Goal: Use online tool/utility: Utilize a website feature to perform a specific function

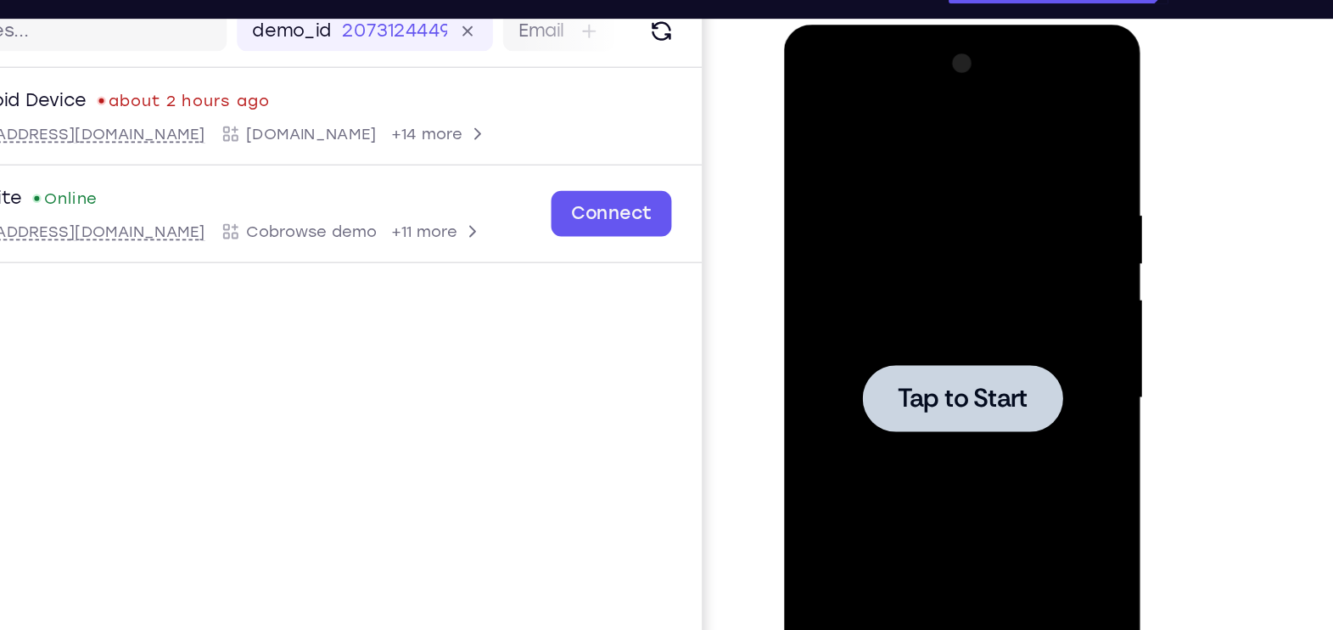
click at [880, 272] on span "Tap to Start" at bounding box center [903, 274] width 87 height 17
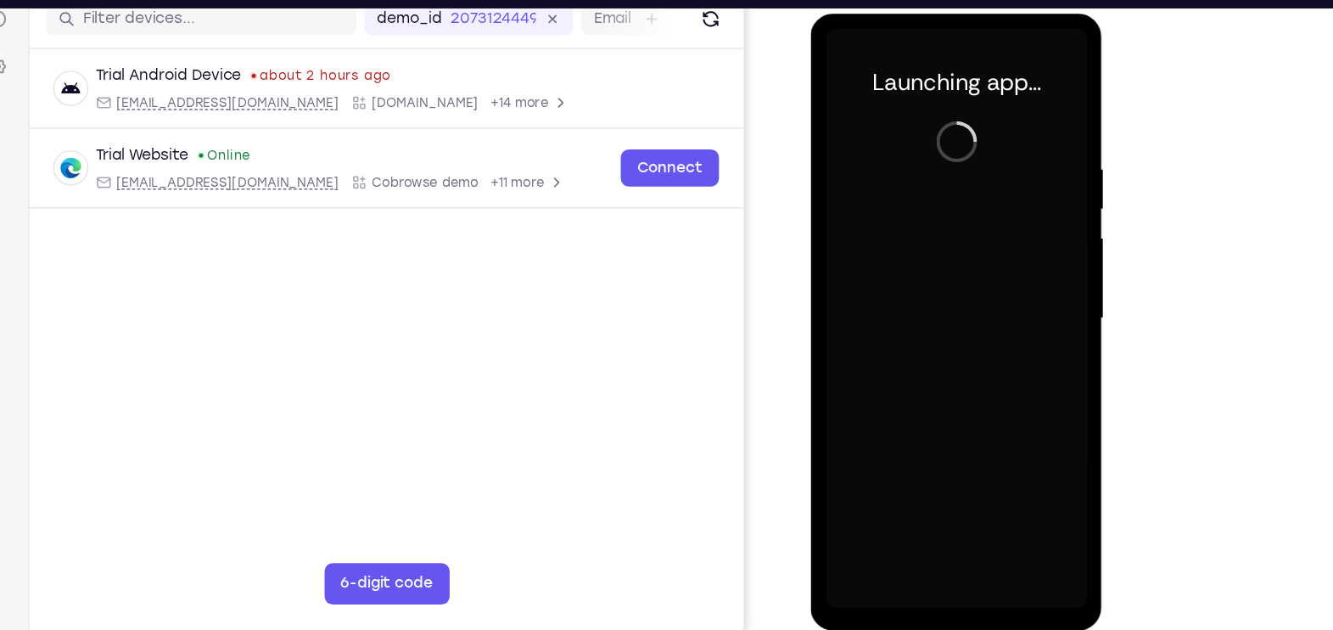
scroll to position [222, 0]
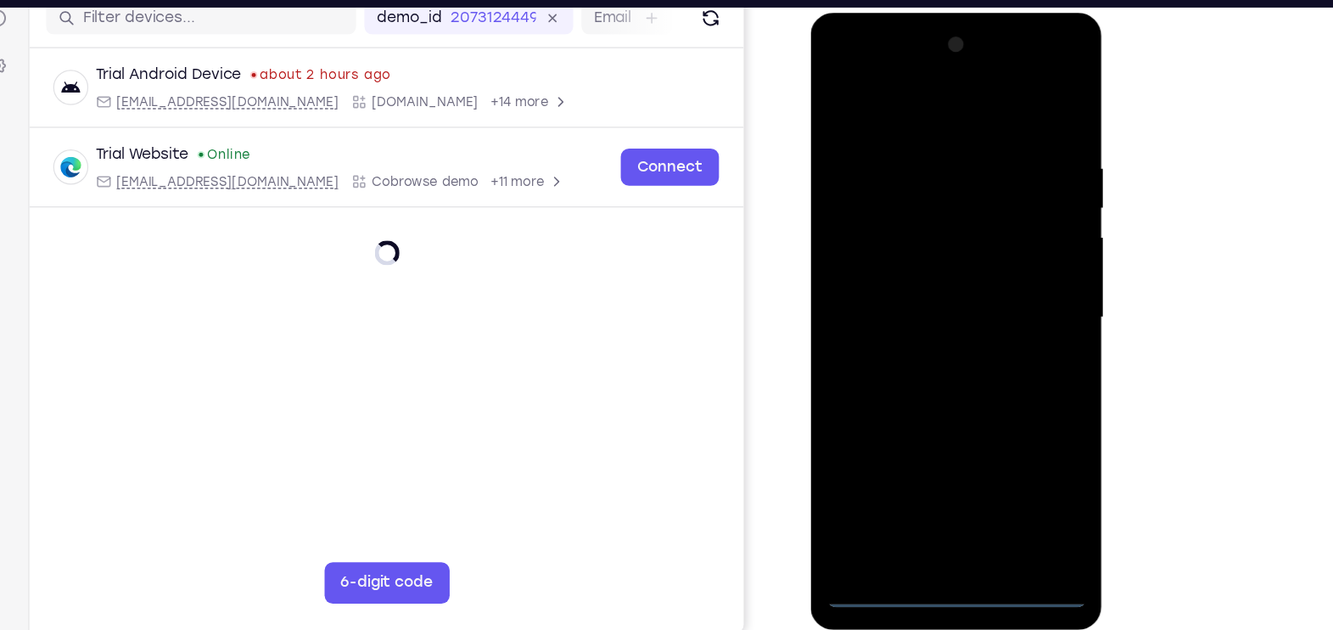
click at [936, 485] on div at bounding box center [931, 262] width 214 height 475
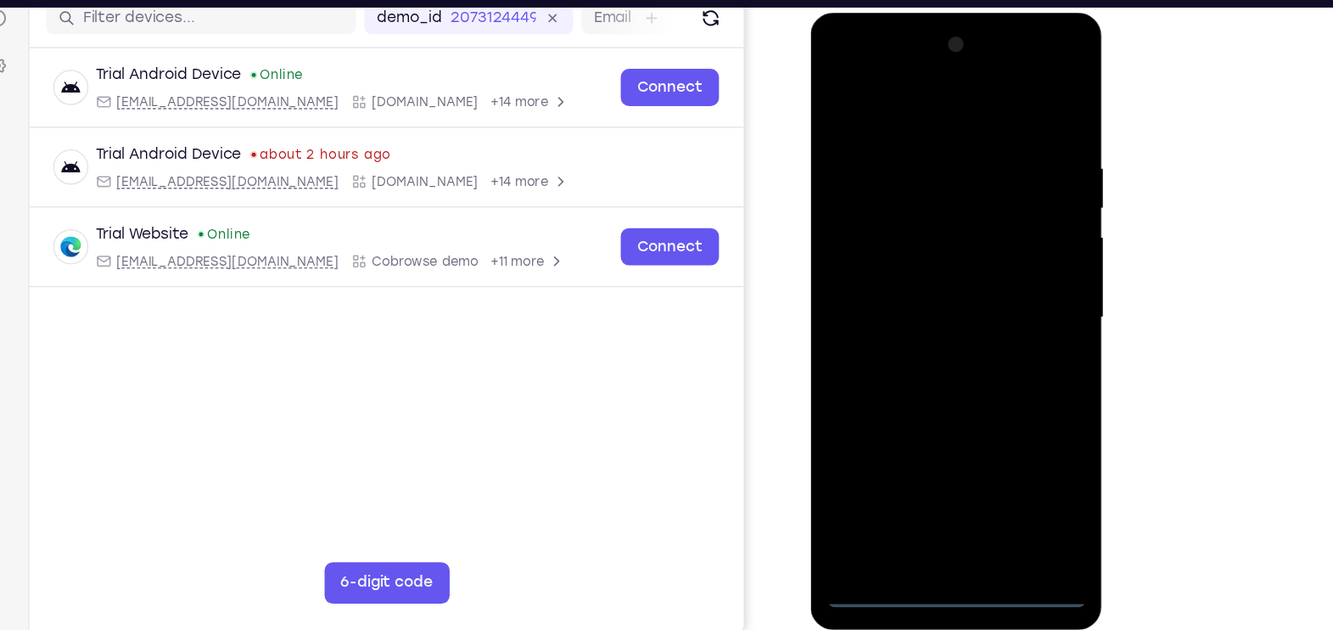
click at [1007, 428] on div at bounding box center [931, 262] width 214 height 475
click at [939, 109] on div at bounding box center [931, 262] width 214 height 475
click at [939, 108] on div at bounding box center [931, 262] width 214 height 475
click at [1008, 258] on div at bounding box center [931, 262] width 214 height 475
click at [913, 293] on div at bounding box center [931, 262] width 214 height 475
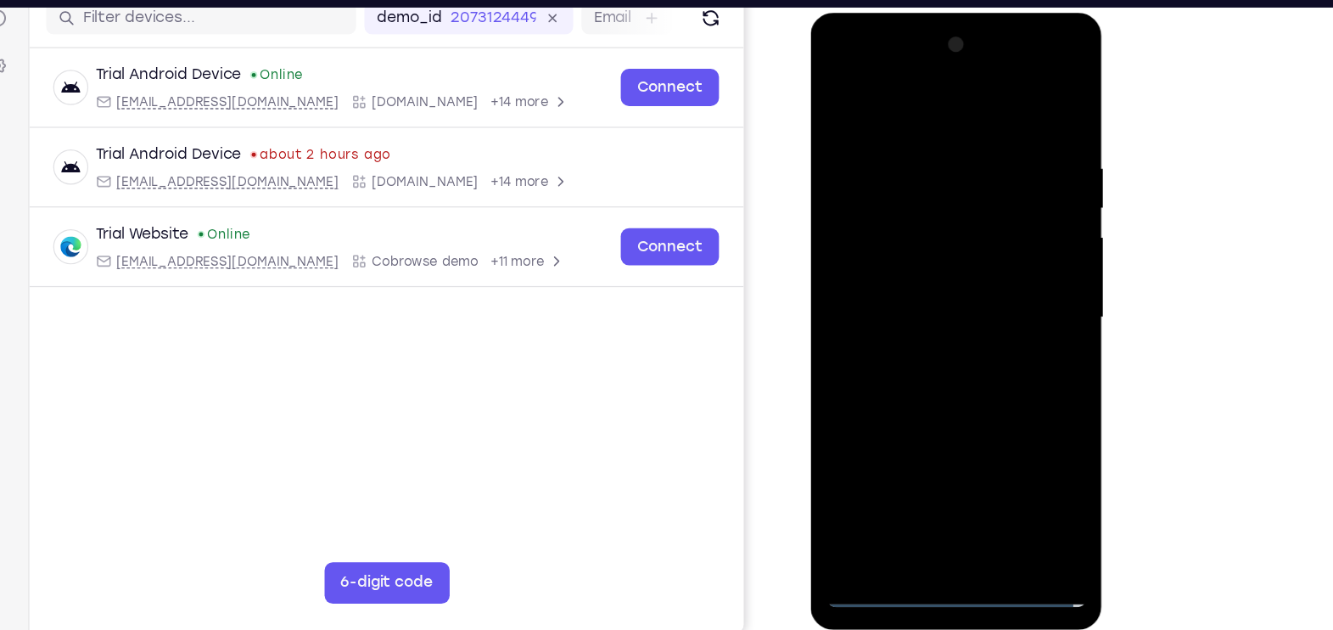
click at [910, 253] on div at bounding box center [931, 262] width 214 height 475
click at [907, 231] on div at bounding box center [931, 262] width 214 height 475
click at [910, 259] on div at bounding box center [931, 262] width 214 height 475
click at [921, 319] on div at bounding box center [931, 262] width 214 height 475
click at [925, 324] on div at bounding box center [931, 262] width 214 height 475
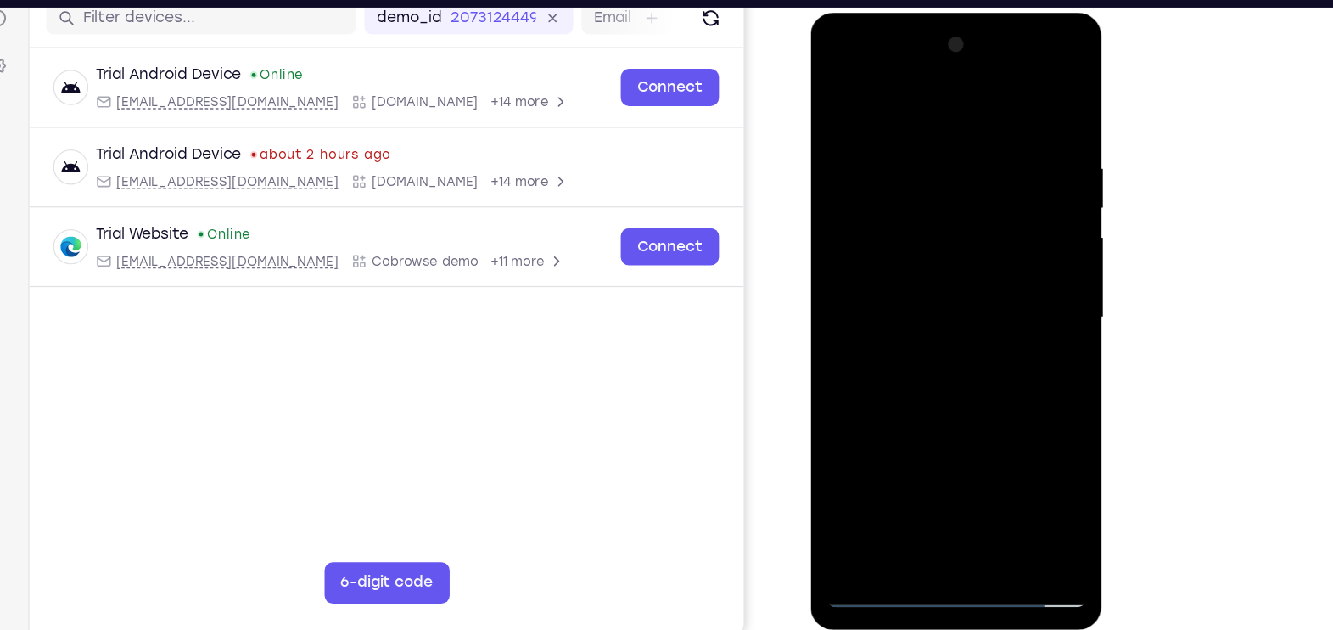
click at [927, 309] on div at bounding box center [931, 262] width 214 height 475
click at [927, 310] on div at bounding box center [931, 262] width 214 height 475
click at [984, 321] on div at bounding box center [931, 262] width 214 height 475
click at [1015, 278] on div at bounding box center [931, 262] width 214 height 475
click at [981, 260] on div at bounding box center [931, 262] width 214 height 475
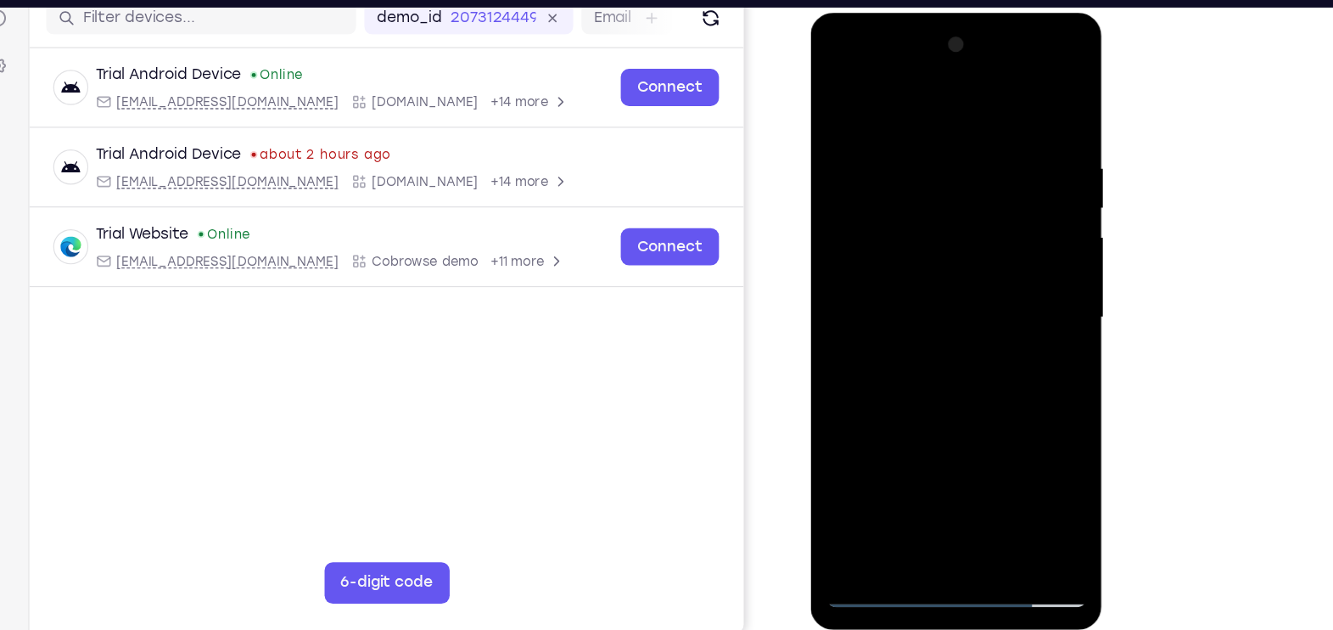
click at [975, 317] on div at bounding box center [931, 262] width 214 height 475
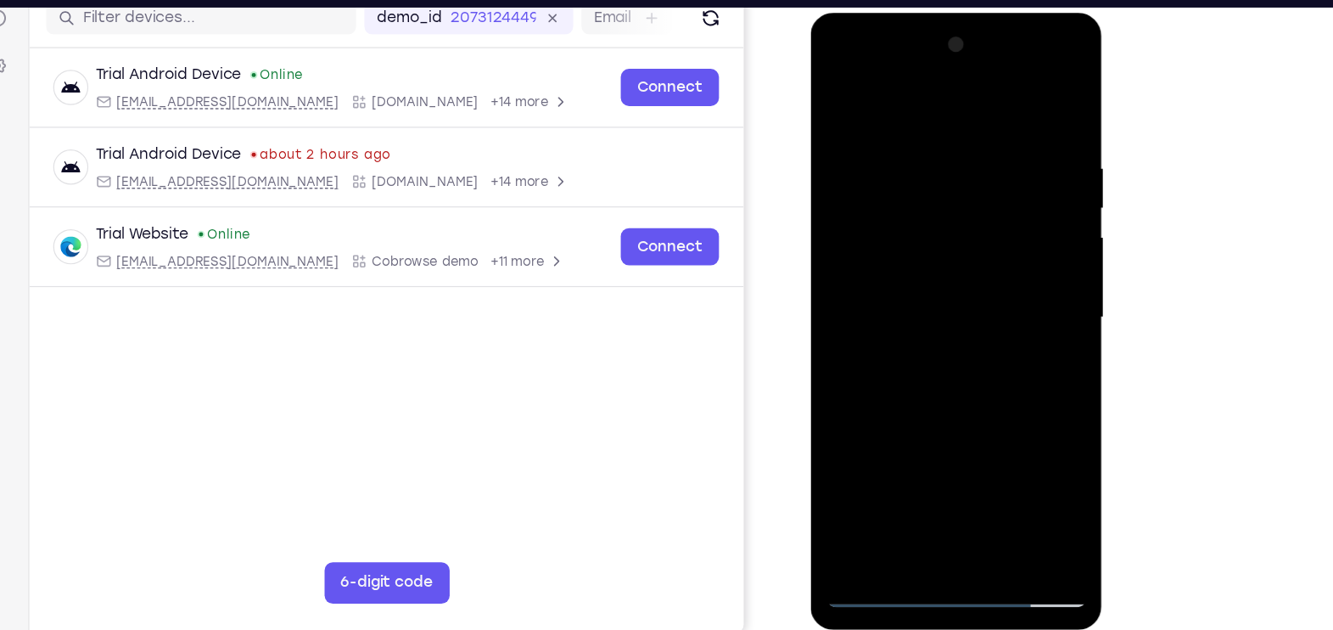
click at [975, 317] on div at bounding box center [931, 262] width 214 height 475
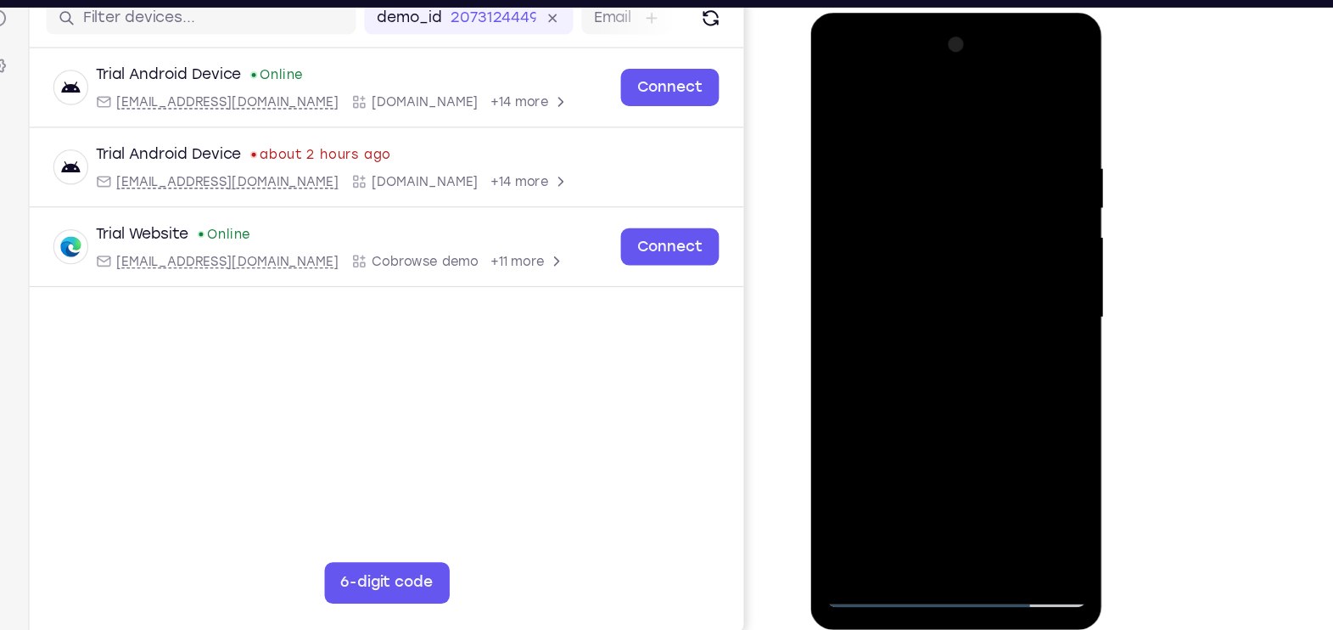
click at [975, 317] on div at bounding box center [931, 262] width 214 height 475
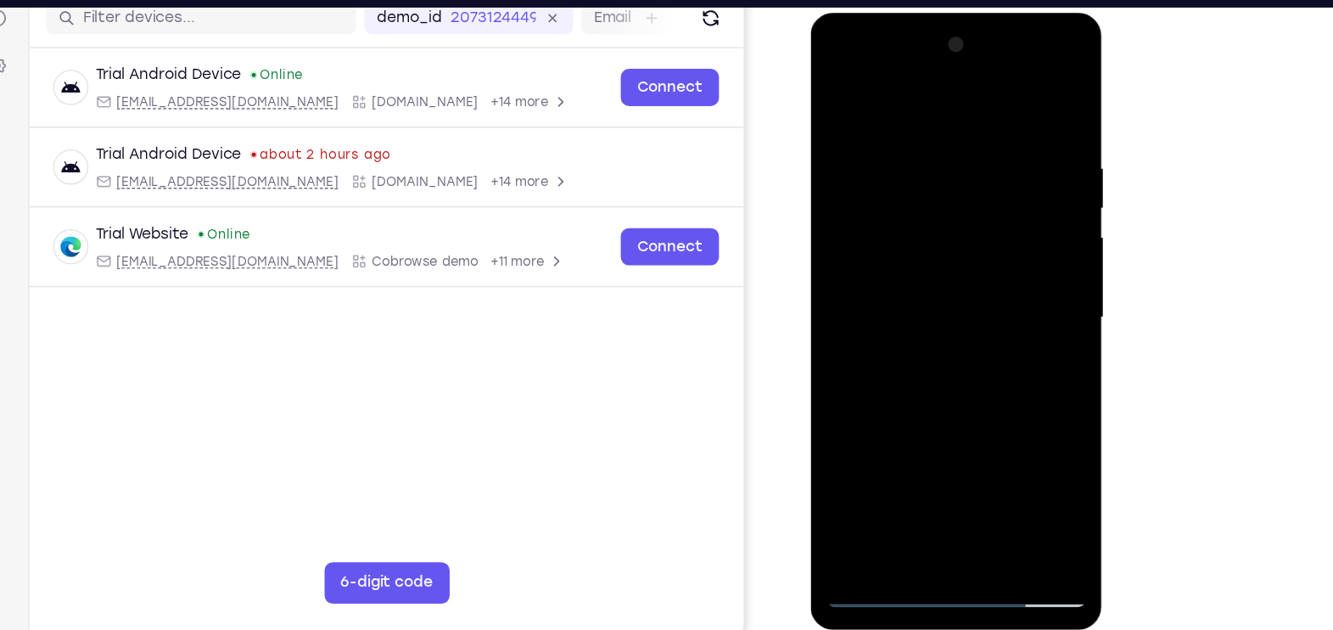
click at [975, 317] on div at bounding box center [931, 262] width 214 height 475
click at [903, 310] on div at bounding box center [931, 262] width 214 height 475
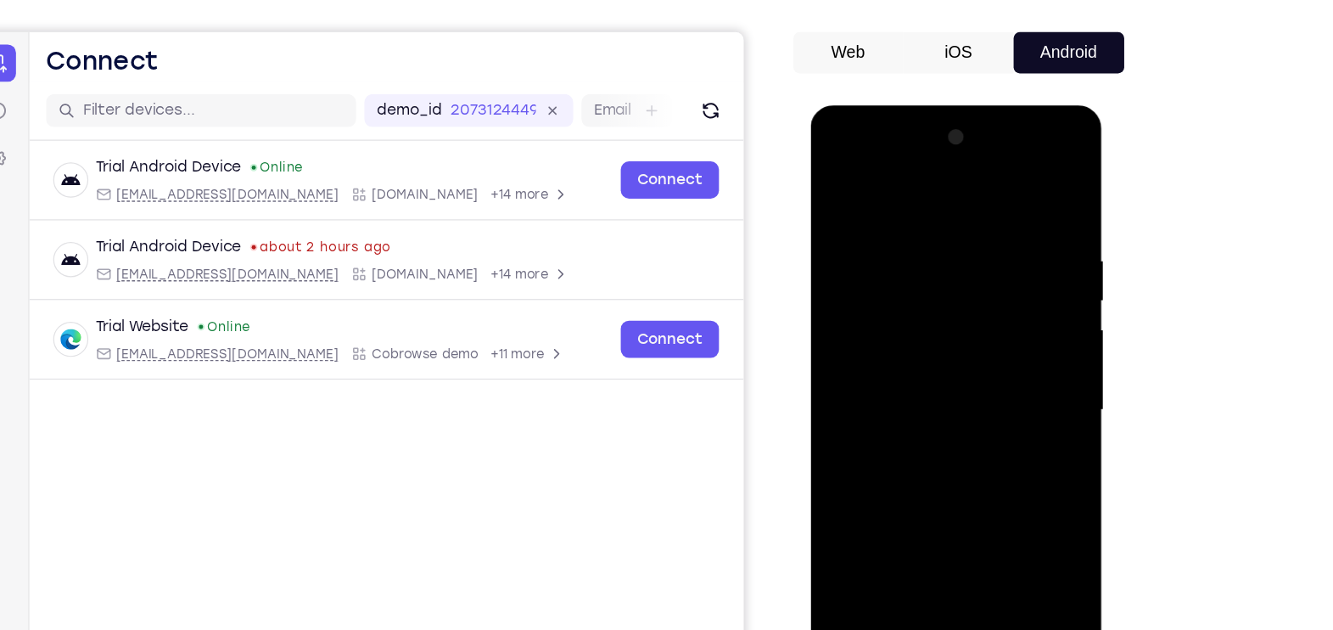
scroll to position [127, 0]
click at [840, 156] on div at bounding box center [931, 354] width 214 height 475
click at [905, 309] on div at bounding box center [931, 354] width 214 height 475
click at [888, 361] on div at bounding box center [931, 354] width 214 height 475
click at [888, 337] on div at bounding box center [931, 354] width 214 height 475
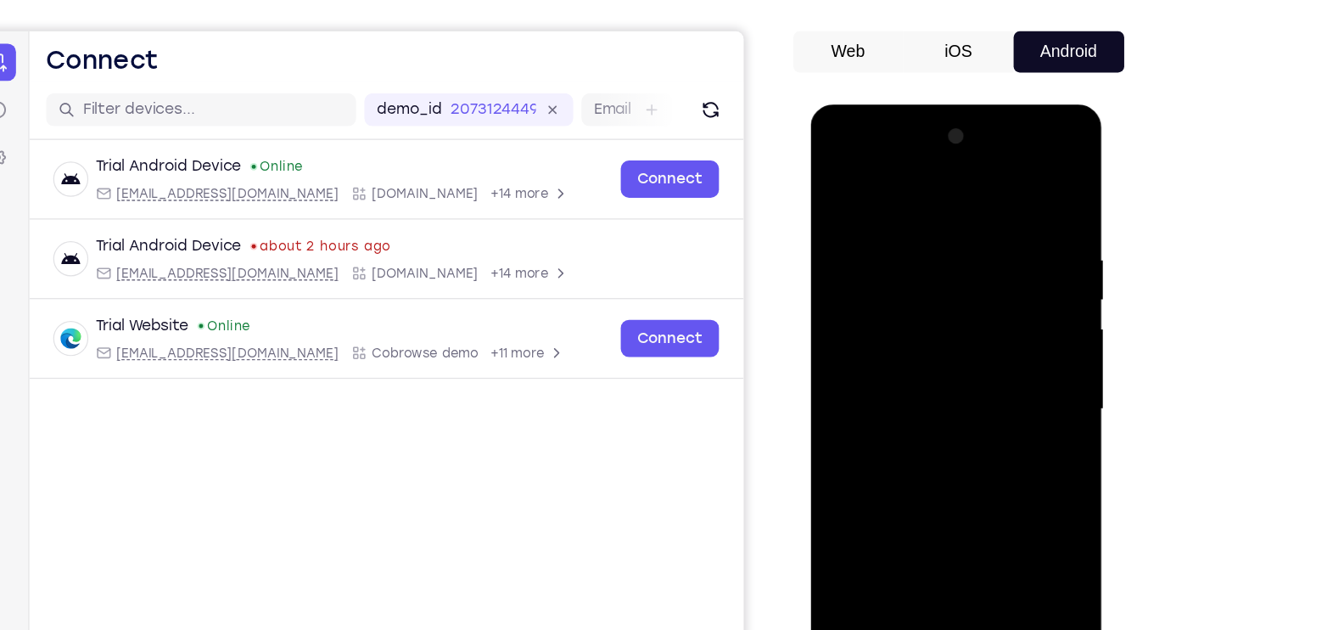
click at [892, 384] on div at bounding box center [931, 354] width 214 height 475
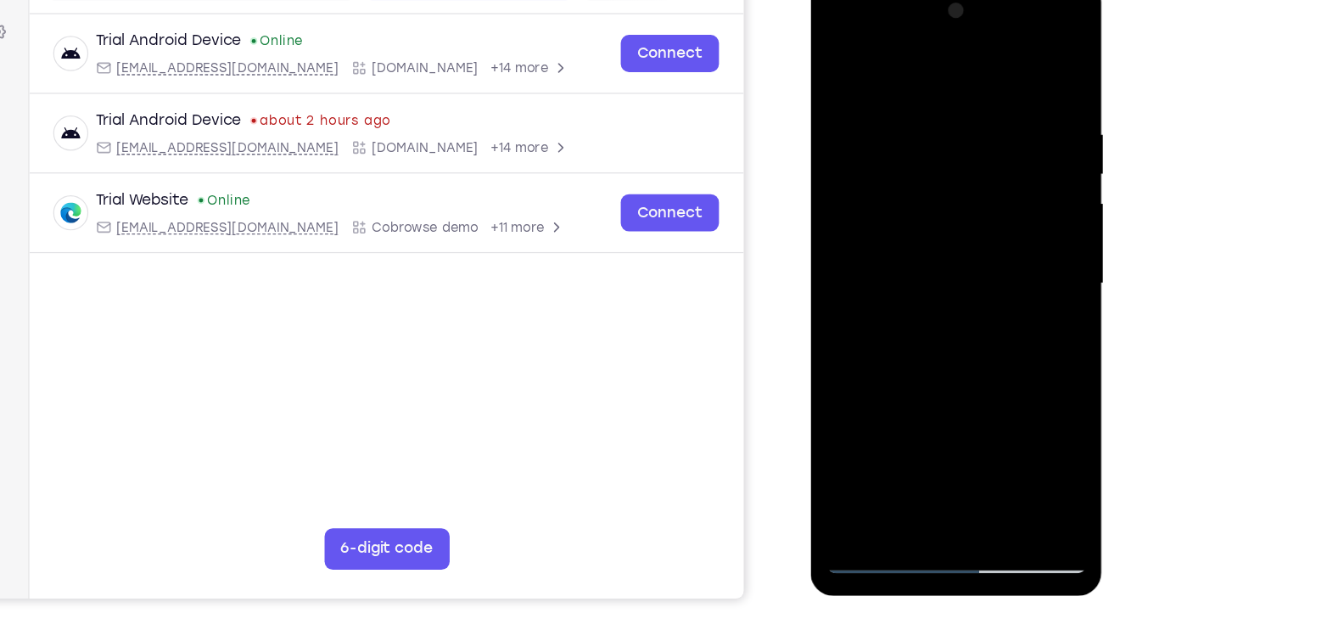
scroll to position [186, 0]
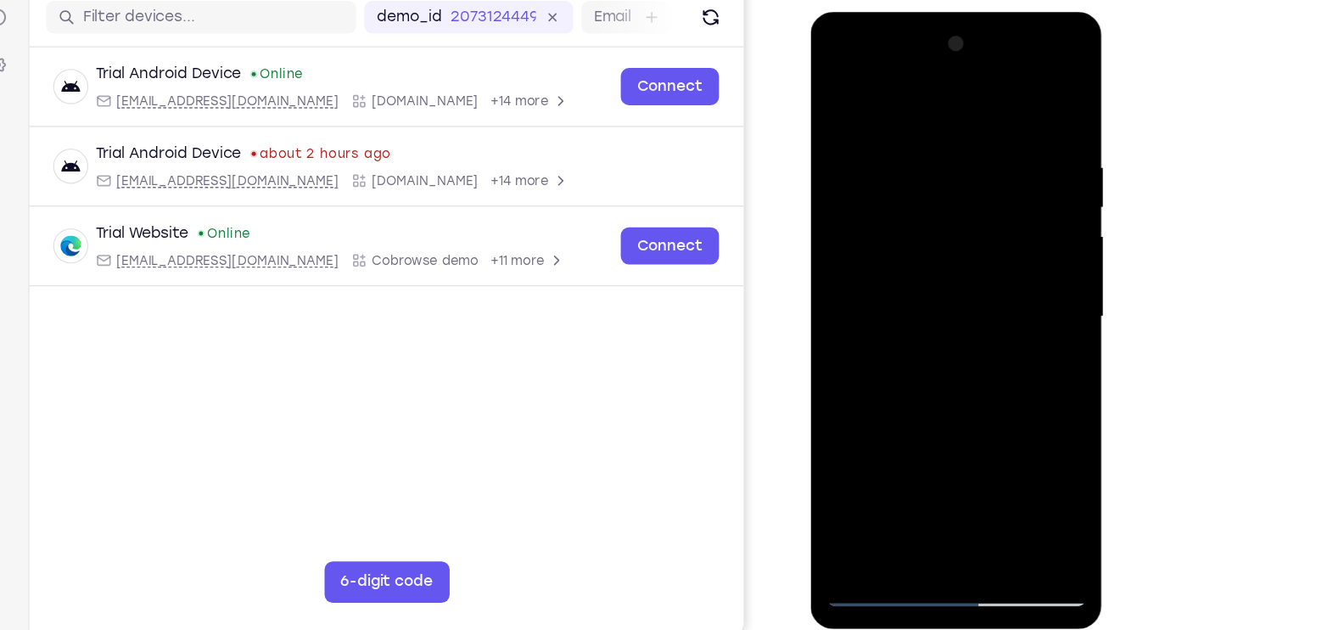
click at [921, 346] on div at bounding box center [931, 262] width 214 height 475
drag, startPoint x: 903, startPoint y: 367, endPoint x: 983, endPoint y: 182, distance: 201.5
click at [983, 182] on div at bounding box center [931, 262] width 214 height 475
click at [1009, 169] on div at bounding box center [931, 262] width 214 height 475
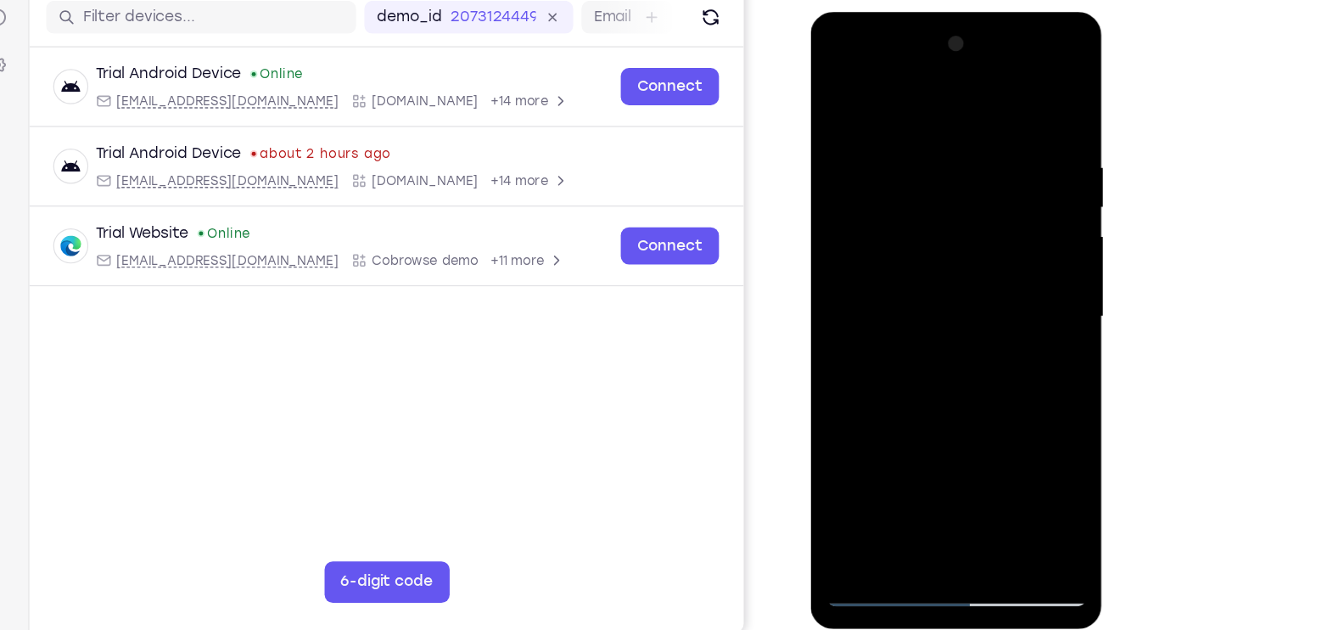
click at [963, 447] on div at bounding box center [931, 262] width 214 height 475
click at [889, 222] on div at bounding box center [931, 262] width 214 height 475
click at [843, 268] on div at bounding box center [931, 262] width 214 height 475
click at [895, 208] on div at bounding box center [931, 262] width 214 height 475
click at [903, 237] on div at bounding box center [931, 262] width 214 height 475
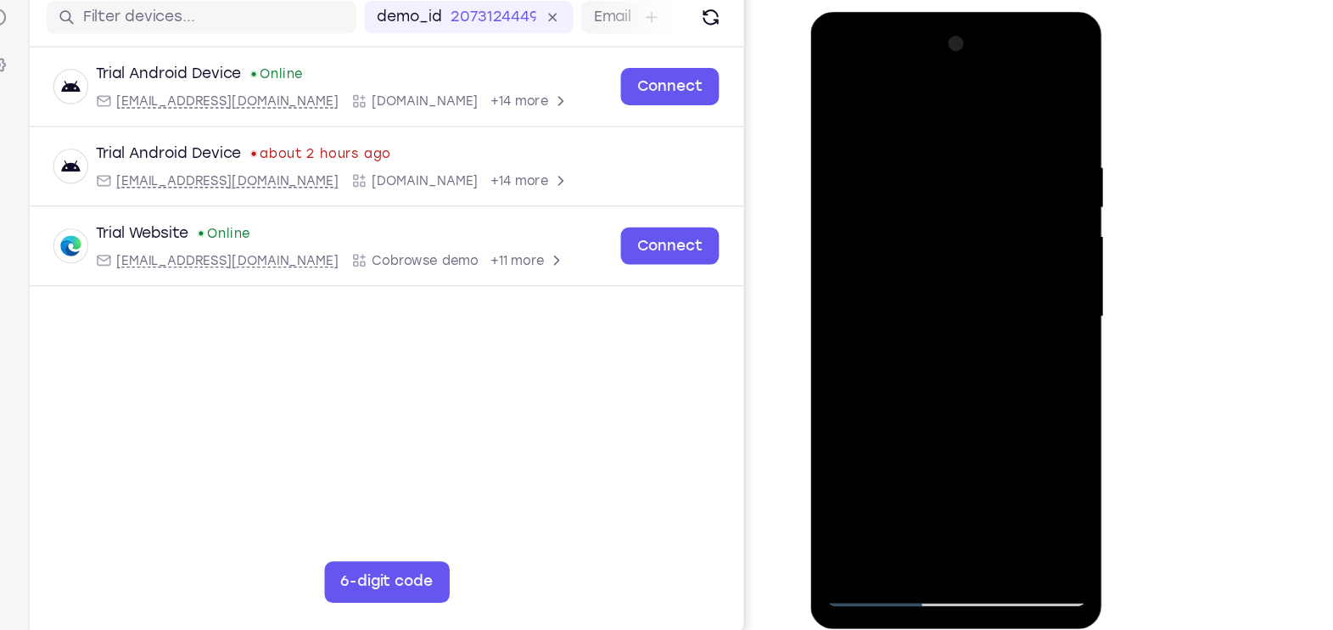
click at [912, 308] on div at bounding box center [931, 262] width 214 height 475
click at [941, 454] on div at bounding box center [931, 262] width 214 height 475
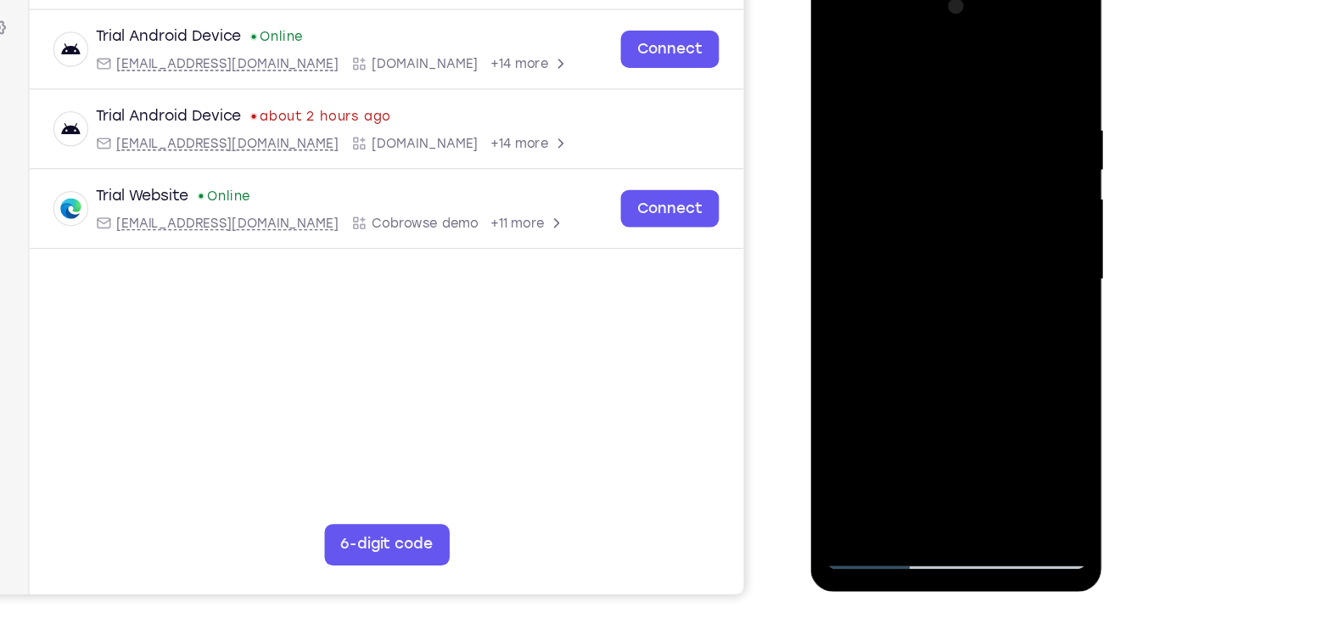
scroll to position [191, 0]
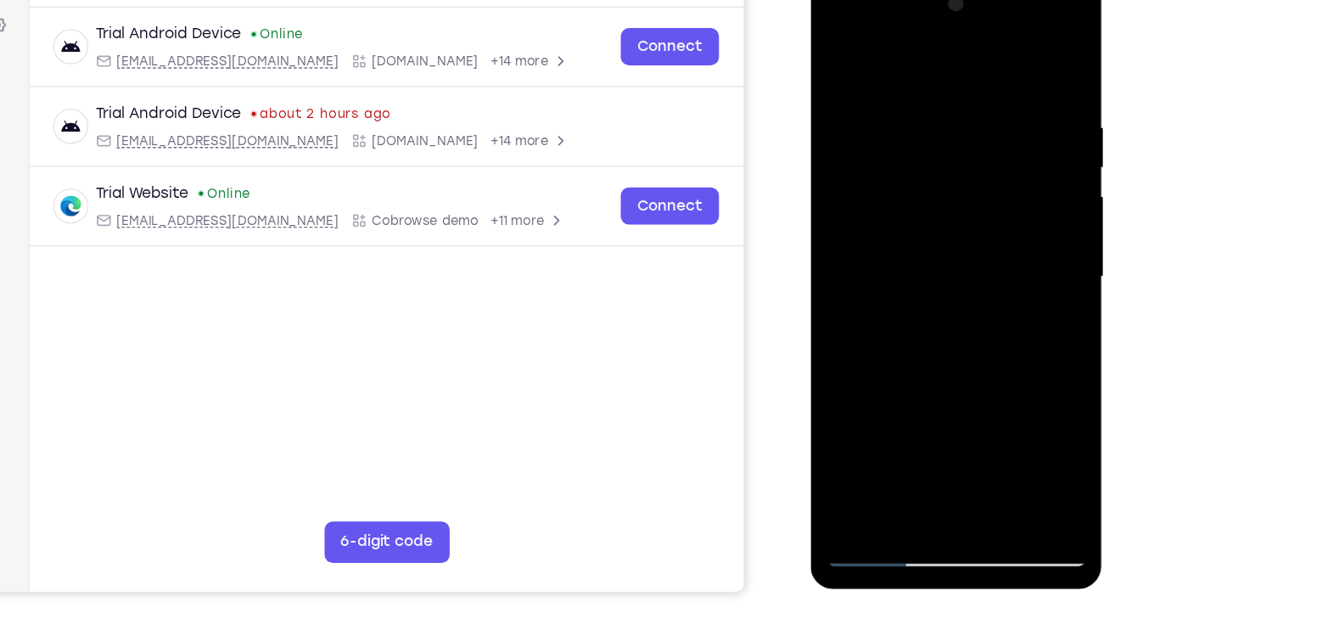
drag, startPoint x: 918, startPoint y: 266, endPoint x: 903, endPoint y: 106, distance: 160.3
click at [903, 106] on div at bounding box center [931, 223] width 214 height 475
click at [952, 183] on div at bounding box center [931, 223] width 214 height 475
click at [842, 61] on div at bounding box center [931, 223] width 214 height 475
click at [951, 99] on div at bounding box center [931, 223] width 214 height 475
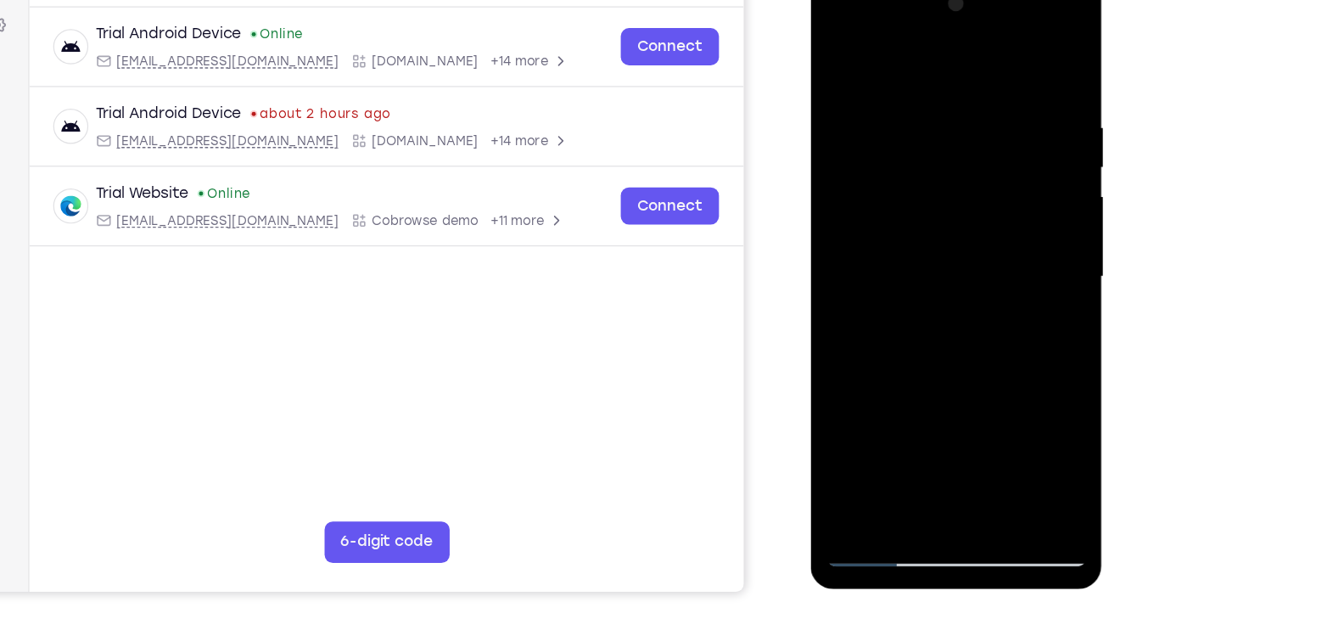
drag, startPoint x: 954, startPoint y: 130, endPoint x: 952, endPoint y: 47, distance: 83.2
click at [952, 47] on div at bounding box center [931, 223] width 214 height 475
click at [873, 451] on div at bounding box center [931, 223] width 214 height 475
drag, startPoint x: 890, startPoint y: 285, endPoint x: 900, endPoint y: 230, distance: 56.1
click at [900, 230] on div at bounding box center [931, 223] width 214 height 475
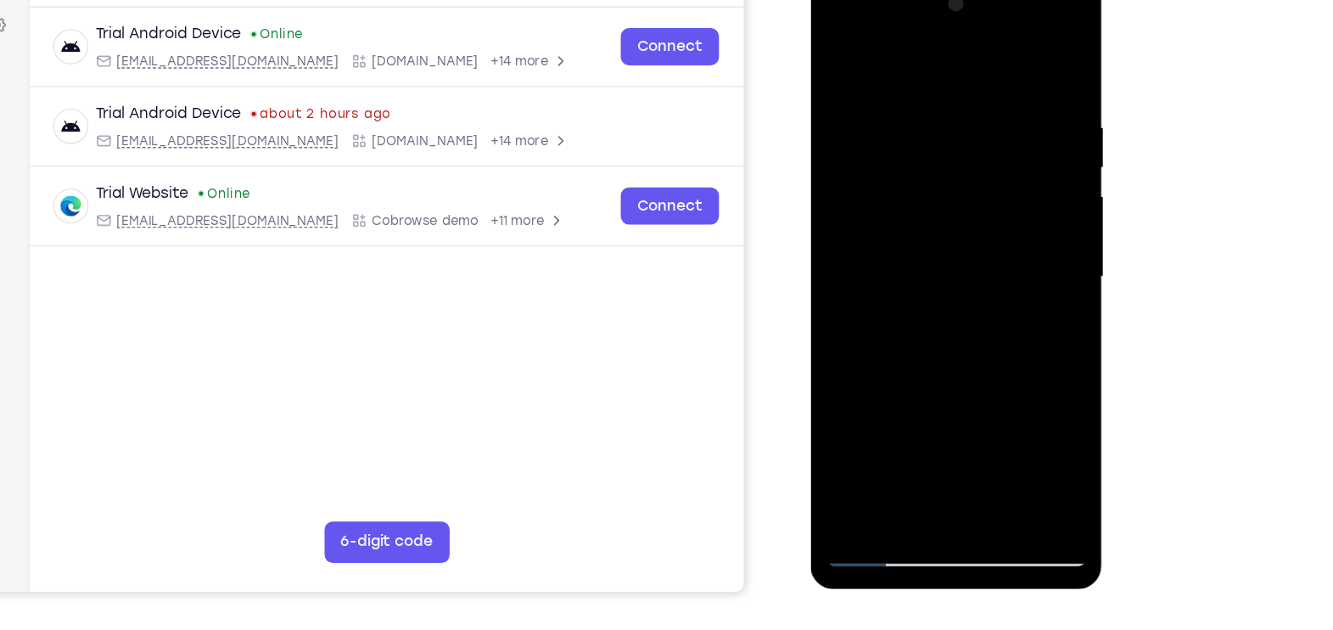
drag, startPoint x: 974, startPoint y: 62, endPoint x: 962, endPoint y: 278, distance: 215.9
click at [962, 278] on div at bounding box center [931, 223] width 214 height 475
click at [878, 74] on div at bounding box center [931, 223] width 214 height 475
click at [916, 47] on div at bounding box center [931, 223] width 214 height 475
click at [837, 49] on div at bounding box center [931, 223] width 214 height 475
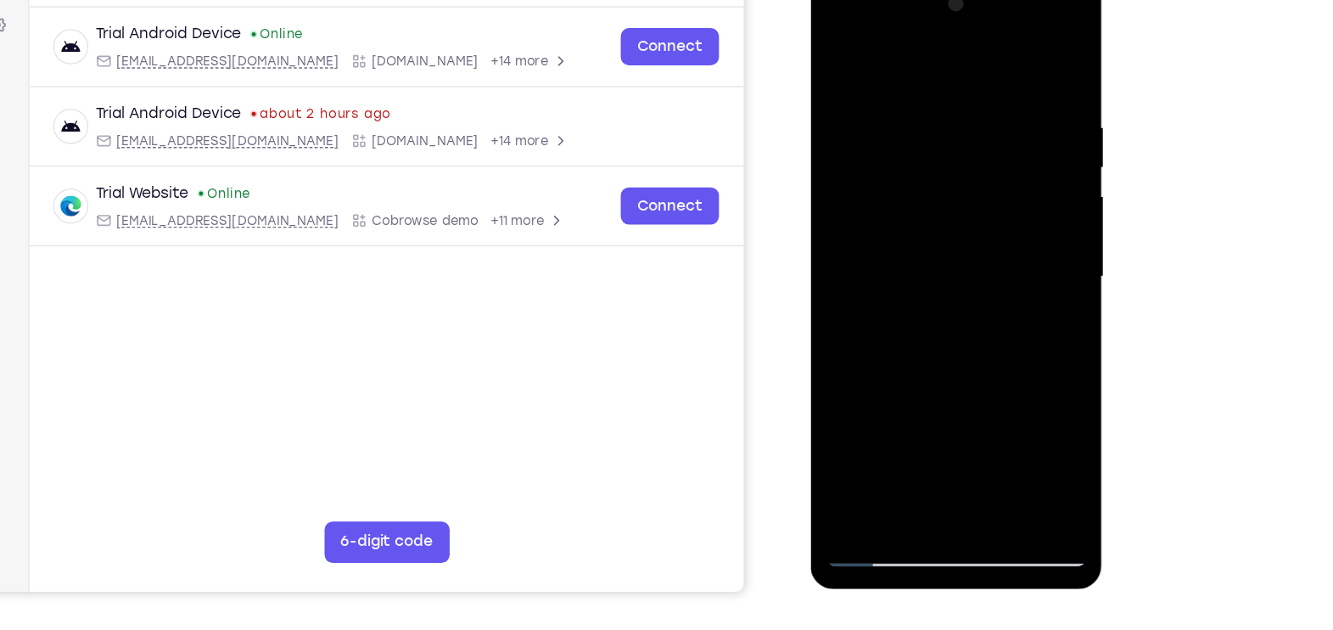
click at [837, 49] on div at bounding box center [931, 223] width 214 height 475
drag, startPoint x: 928, startPoint y: 263, endPoint x: 912, endPoint y: 92, distance: 172.1
click at [912, 92] on div at bounding box center [931, 223] width 214 height 475
drag, startPoint x: 946, startPoint y: 223, endPoint x: 941, endPoint y: 42, distance: 181.7
click at [941, 42] on div at bounding box center [931, 223] width 214 height 475
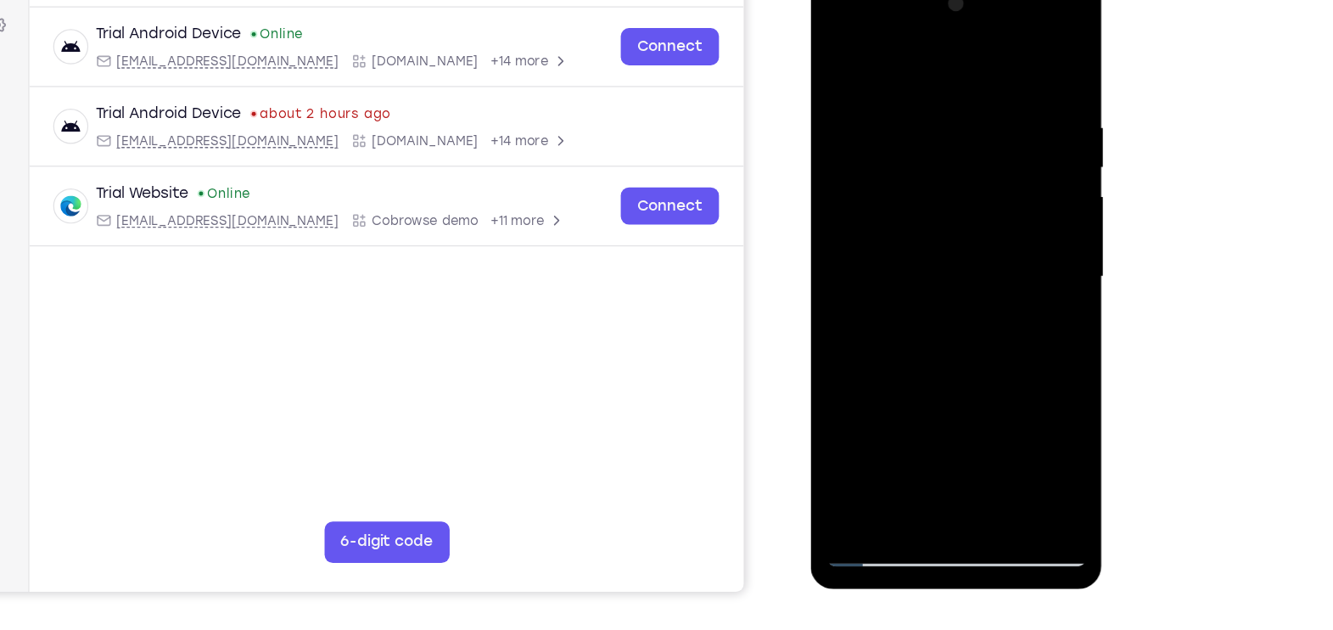
drag, startPoint x: 937, startPoint y: 295, endPoint x: 923, endPoint y: 68, distance: 227.8
click at [923, 68] on div at bounding box center [931, 223] width 214 height 475
drag, startPoint x: 969, startPoint y: 339, endPoint x: 930, endPoint y: -59, distance: 399.9
click at [930, 0] on html "Online web based iOS Simulators and Android Emulators. Run iPhone, iPad, Mobile…" at bounding box center [932, 227] width 242 height 509
click at [963, 143] on div at bounding box center [931, 223] width 214 height 475
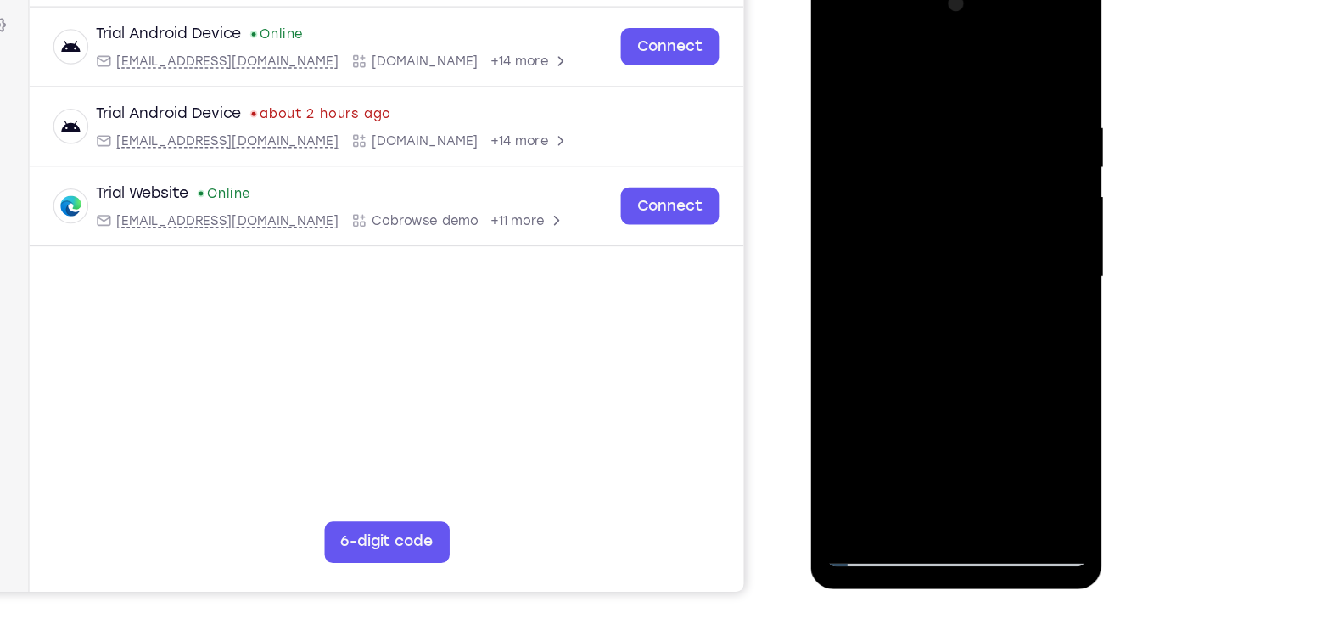
click at [963, 139] on div at bounding box center [931, 223] width 214 height 475
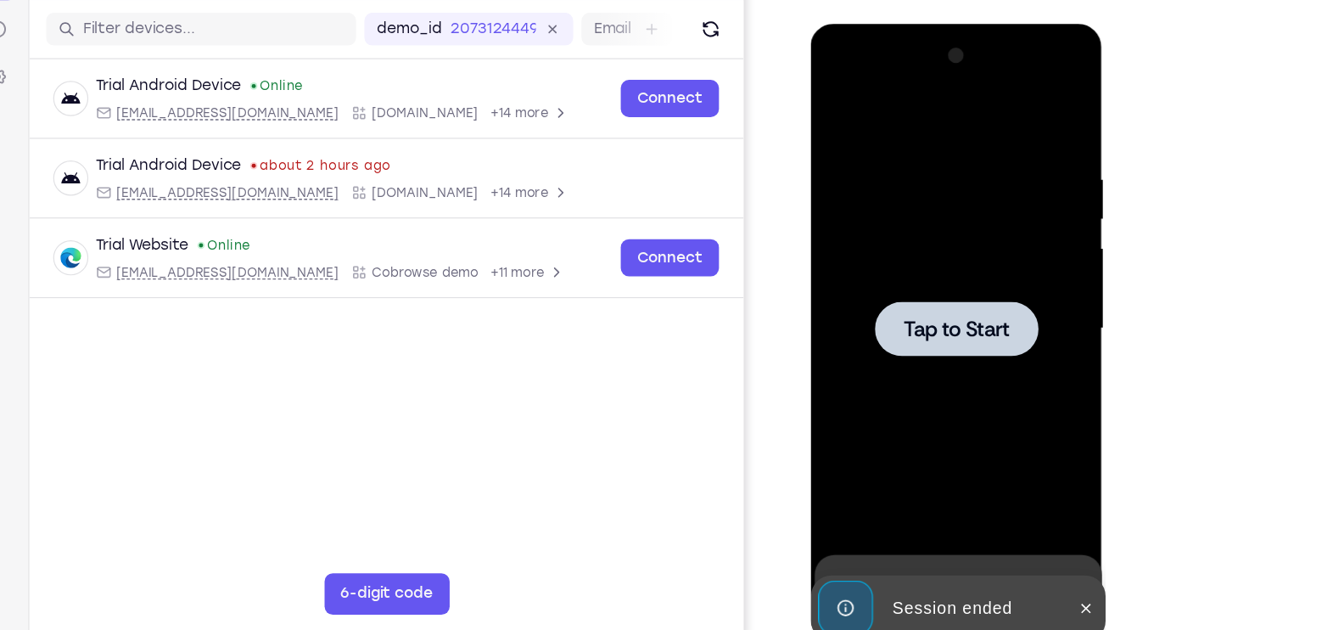
click at [938, 266] on span "Tap to Start" at bounding box center [931, 274] width 87 height 17
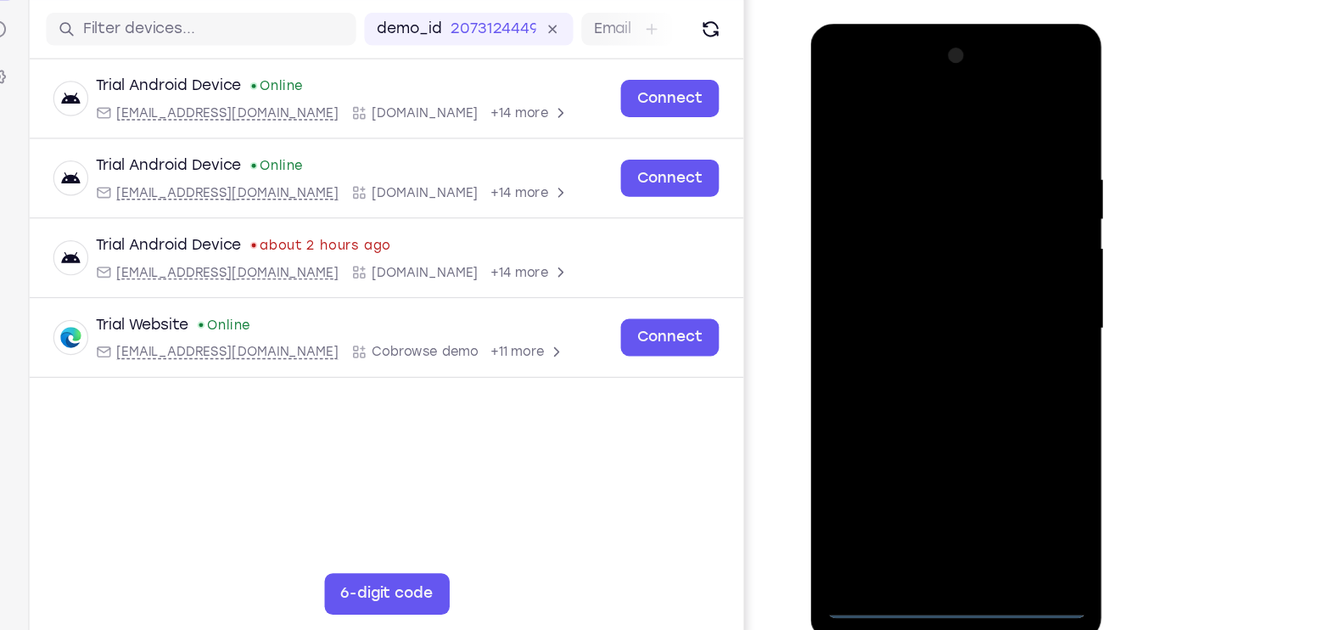
click at [937, 501] on div at bounding box center [931, 273] width 214 height 475
click at [1009, 431] on div at bounding box center [931, 273] width 214 height 475
click at [928, 113] on div at bounding box center [931, 273] width 214 height 475
click at [1005, 261] on div at bounding box center [931, 273] width 214 height 475
click at [956, 473] on div at bounding box center [931, 273] width 214 height 475
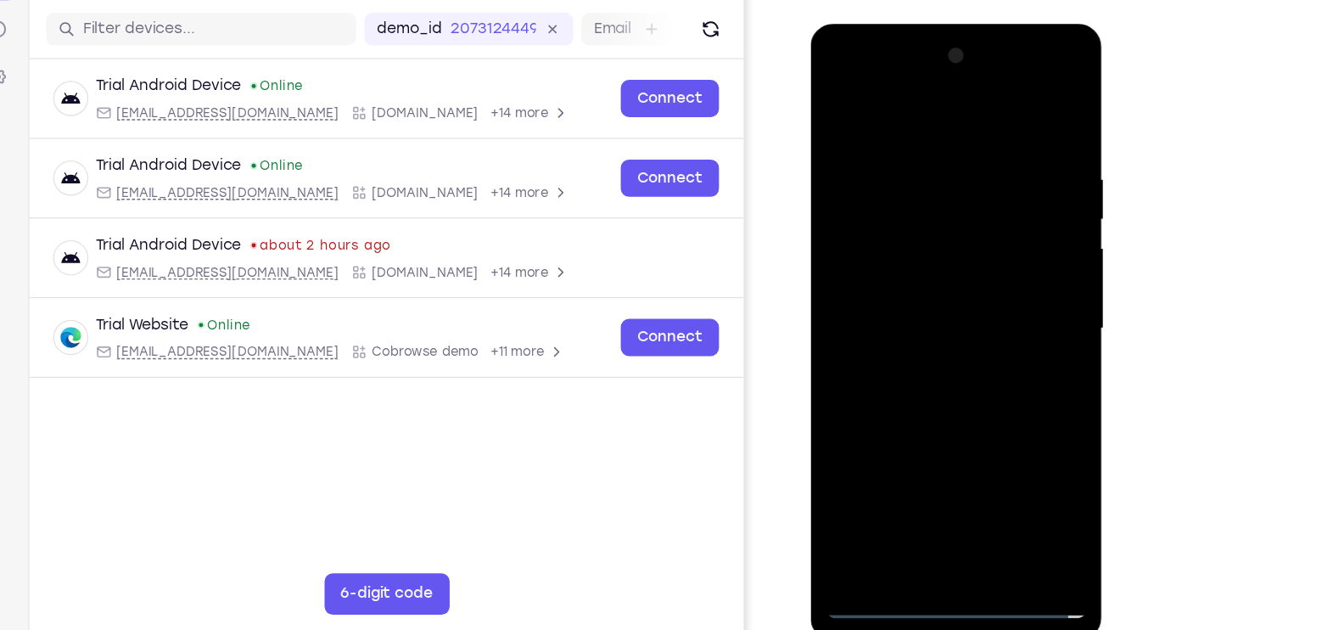
click at [872, 255] on div at bounding box center [931, 273] width 214 height 475
click at [875, 239] on div at bounding box center [931, 273] width 214 height 475
click at [889, 271] on div at bounding box center [931, 273] width 214 height 475
click at [901, 328] on div at bounding box center [931, 273] width 214 height 475
click at [910, 328] on div at bounding box center [931, 273] width 214 height 475
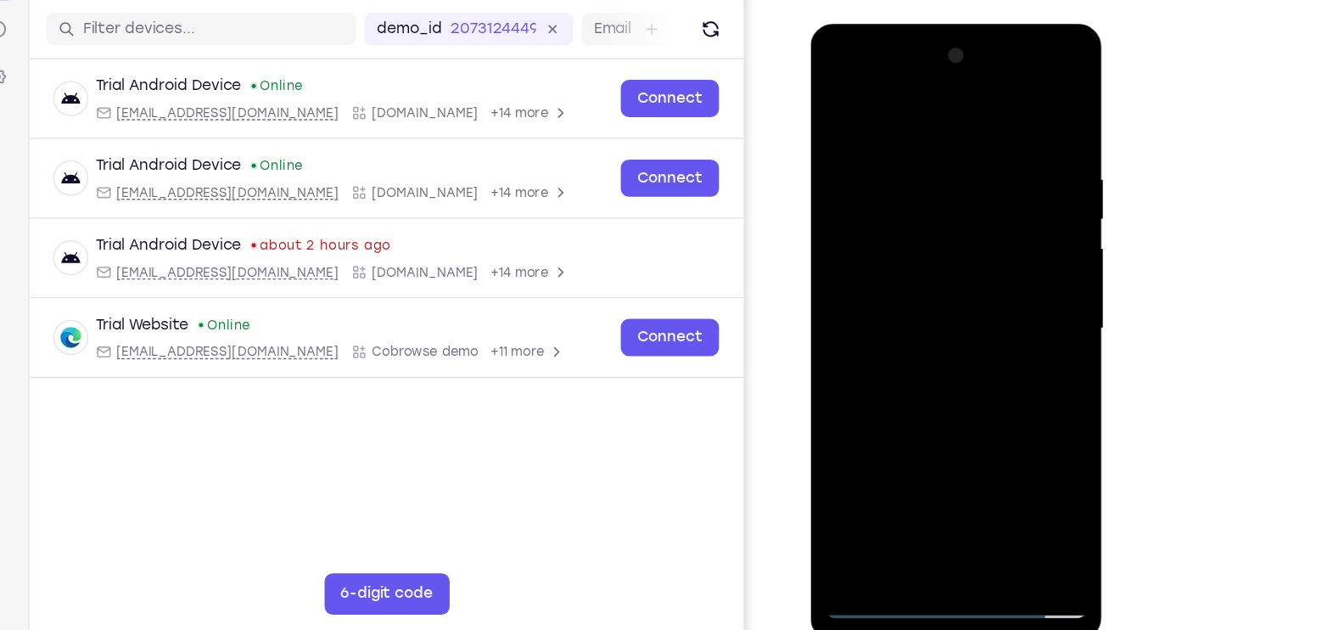
click at [910, 328] on div at bounding box center [931, 273] width 214 height 475
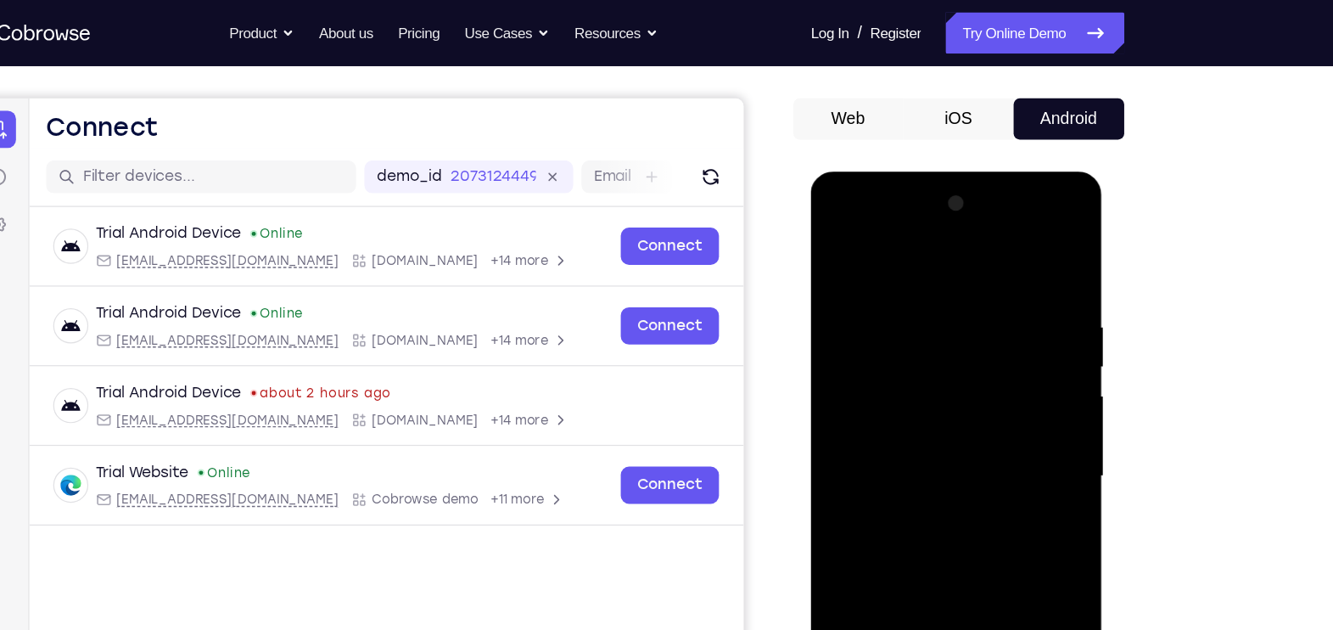
scroll to position [138, 0]
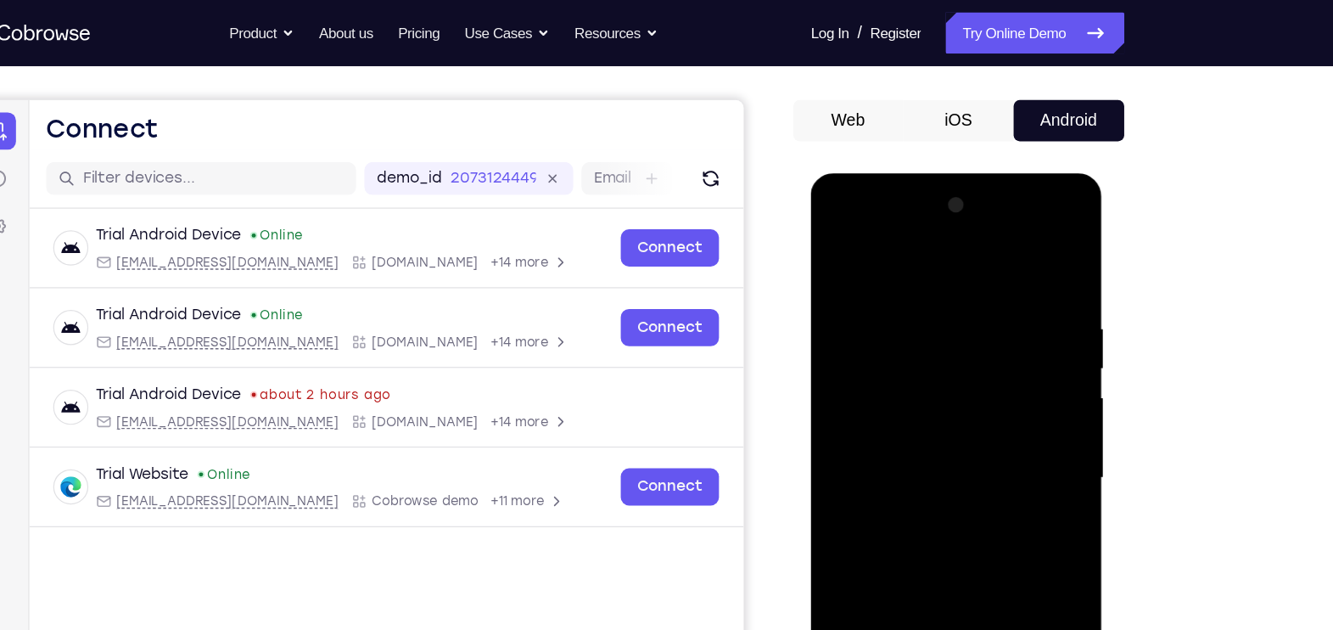
click at [839, 225] on div at bounding box center [931, 423] width 214 height 475
click at [914, 468] on div at bounding box center [931, 423] width 214 height 475
click at [838, 217] on div at bounding box center [931, 423] width 214 height 475
click at [900, 368] on div at bounding box center [931, 423] width 214 height 475
click at [892, 428] on div at bounding box center [931, 423] width 214 height 475
